Goal: Book appointment/travel/reservation

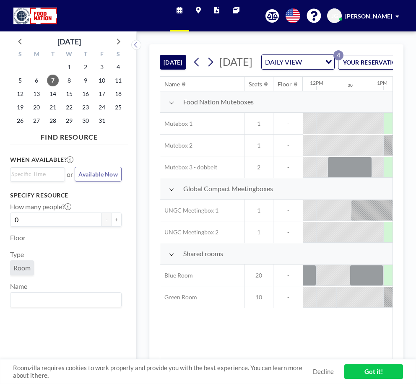
scroll to position [0, 839]
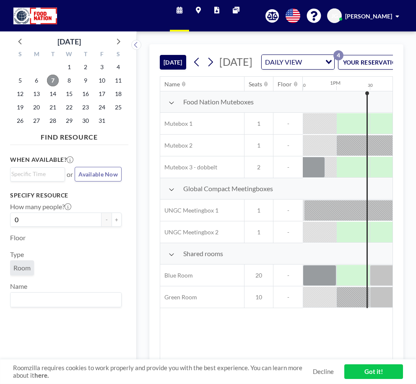
click at [53, 81] on span "7" at bounding box center [53, 81] width 12 height 12
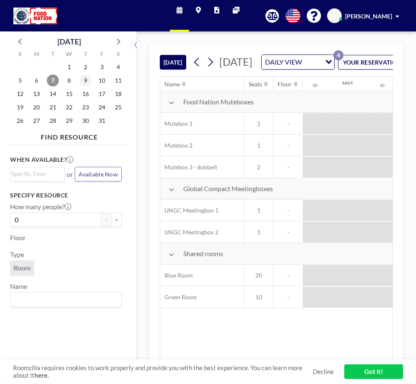
scroll to position [0, 671]
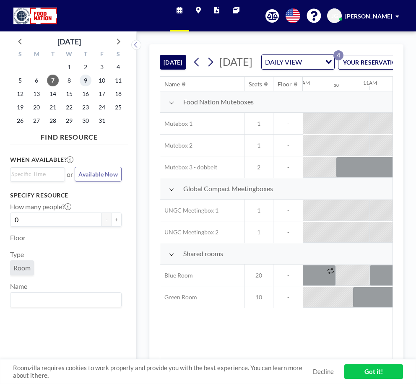
click at [84, 80] on span "9" at bounding box center [86, 81] width 12 height 12
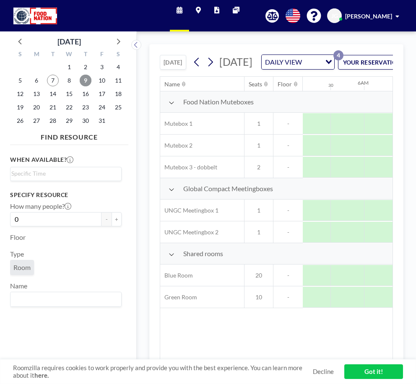
scroll to position [0, 503]
drag, startPoint x: 244, startPoint y: 352, endPoint x: 258, endPoint y: 353, distance: 13.5
click at [258, 353] on div "Name Seats Floor 12AM 30 1AM 30 2AM 30 3AM 30 4AM 30 5AM 30 6AM 30 7AM 30 8AM 3…" at bounding box center [276, 219] width 232 height 284
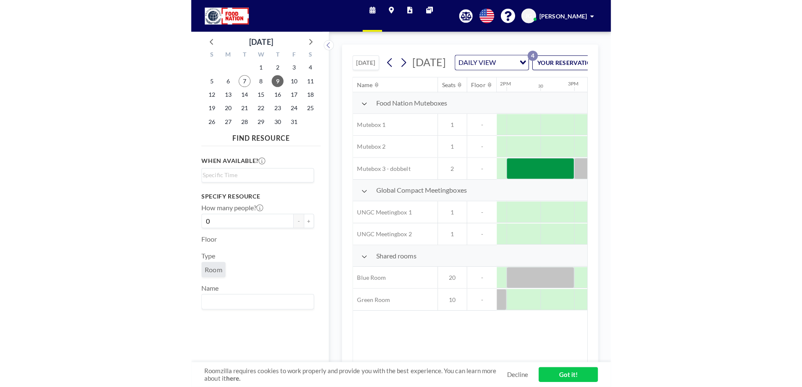
scroll to position [0, 926]
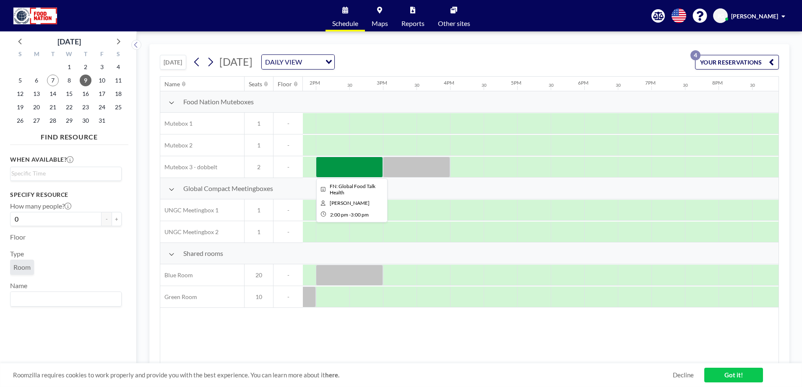
click at [343, 163] on div at bounding box center [349, 167] width 67 height 21
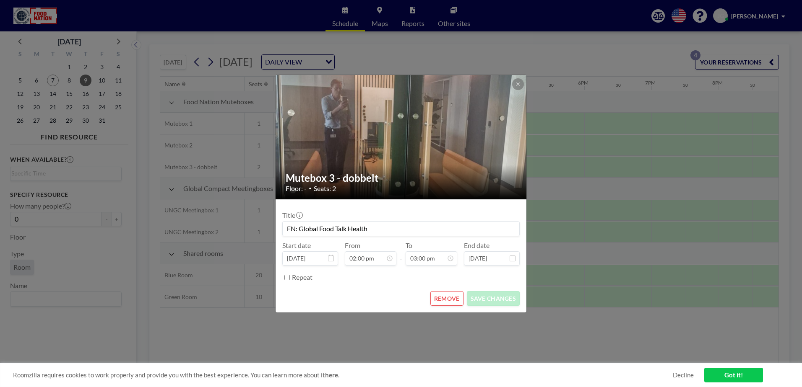
click at [343, 163] on img at bounding box center [401, 136] width 252 height 335
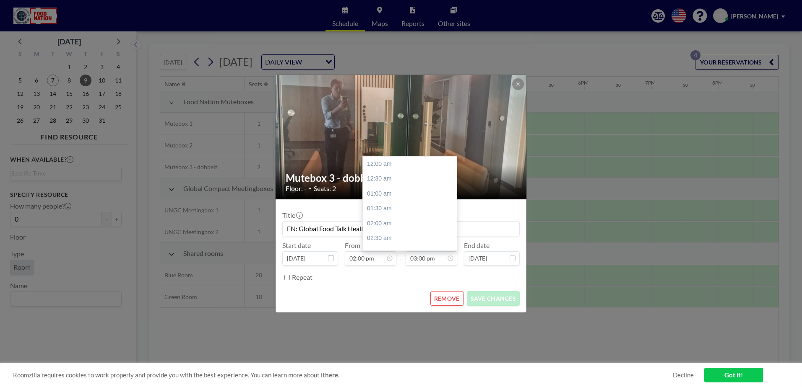
scroll to position [448, 0]
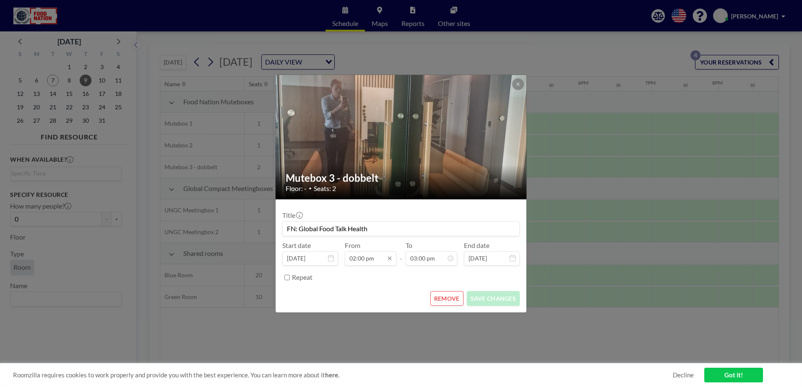
click at [372, 256] on input "02:00 pm" at bounding box center [371, 259] width 52 height 14
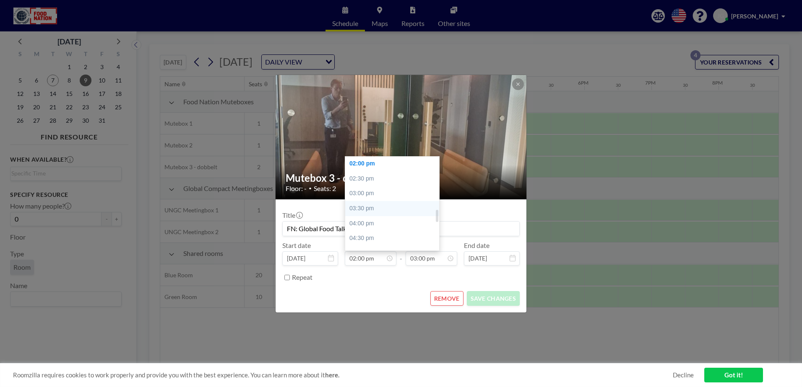
scroll to position [376, 0]
click at [375, 188] on div "01:30 pm" at bounding box center [394, 191] width 98 height 15
click at [362, 257] on input "01:30 pm" at bounding box center [371, 259] width 52 height 14
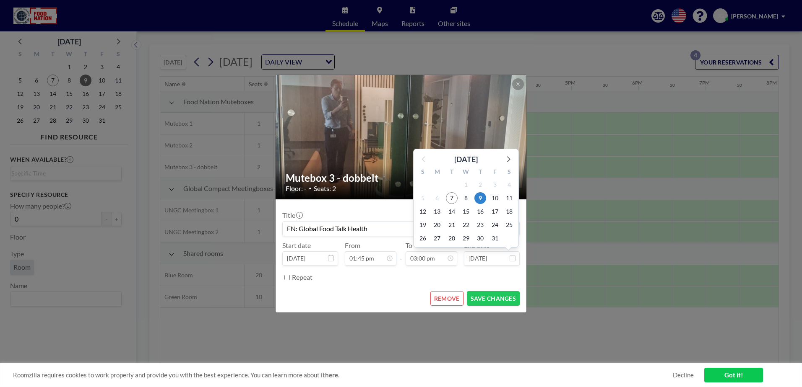
type input "01:45 pm"
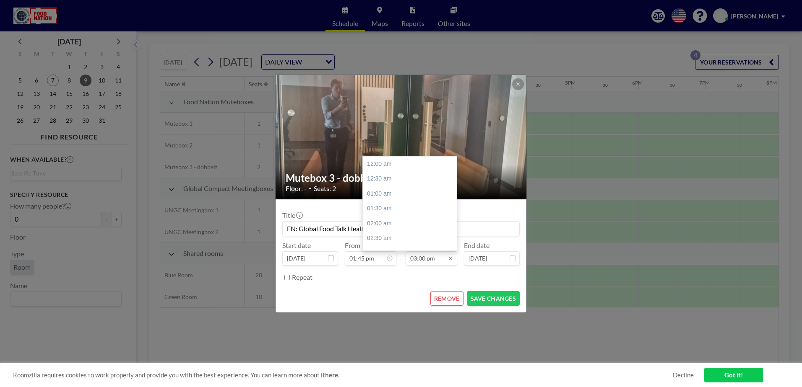
scroll to position [448, 0]
click at [416, 257] on input "03:00 pm" at bounding box center [431, 259] width 52 height 14
click at [414, 259] on input "03:00 pm" at bounding box center [431, 259] width 52 height 14
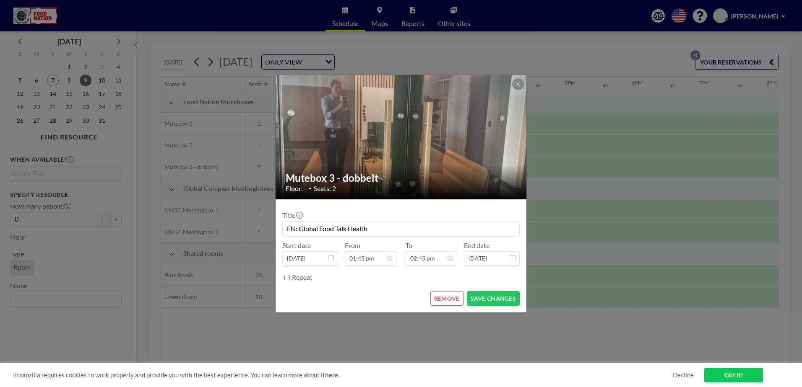
type input "02:45 pm"
click at [416, 299] on button "SAVE CHANGES" at bounding box center [493, 298] width 53 height 15
